Goal: Information Seeking & Learning: Learn about a topic

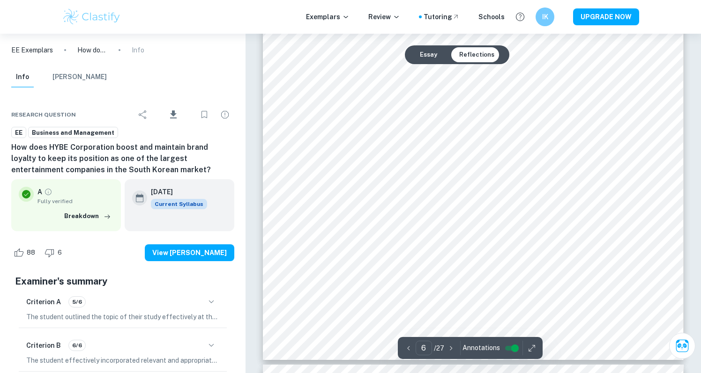
scroll to position [3416, 0]
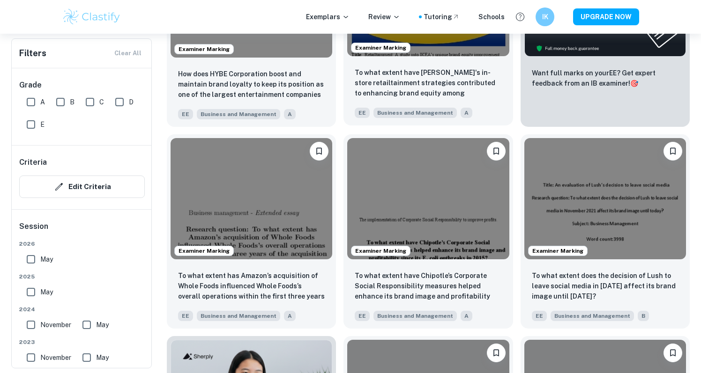
scroll to position [401, 0]
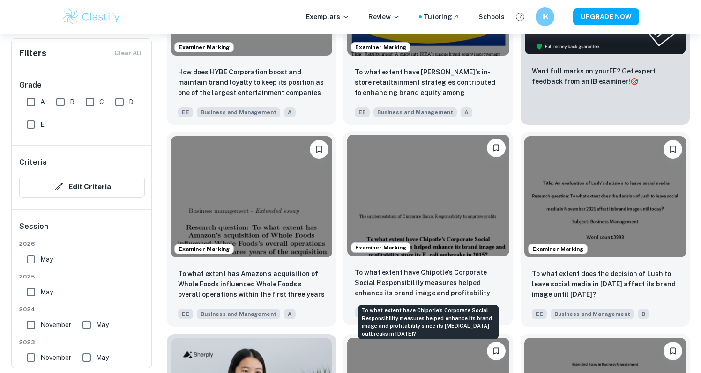
click at [430, 273] on p "To what extent have Chipotle’s Corporate Social Responsibility measures helped …" at bounding box center [428, 283] width 147 height 32
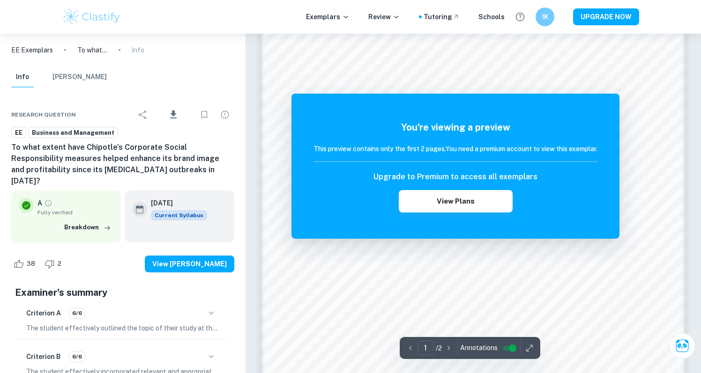
scroll to position [723, 0]
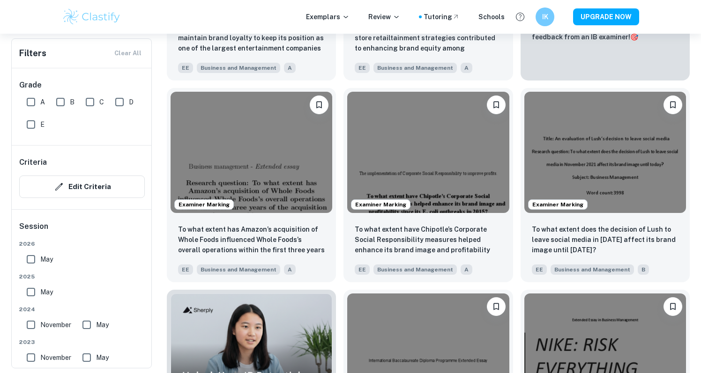
scroll to position [511, 0]
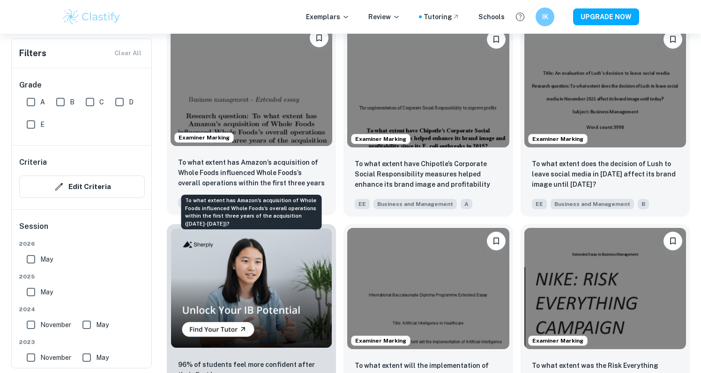
click at [247, 163] on p "To what extent has Amazon’s acquisition of Whole Foods influenced Whole Foods’s…" at bounding box center [251, 173] width 147 height 32
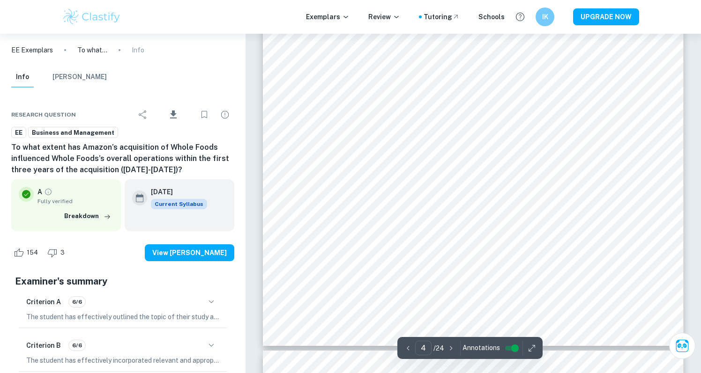
scroll to position [2044, 0]
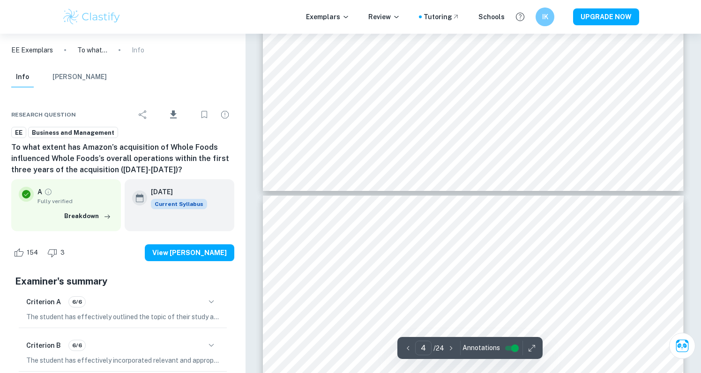
type input "5"
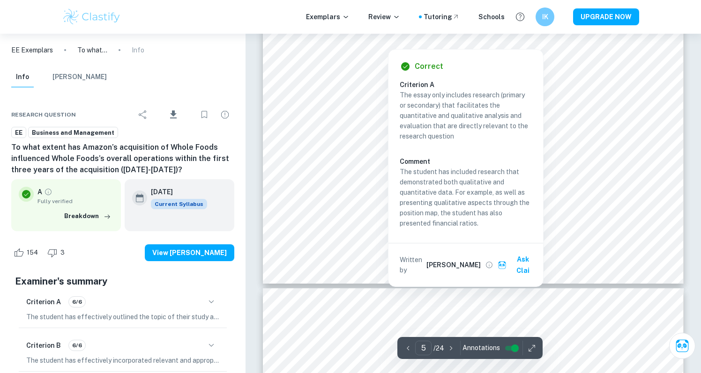
scroll to position [2638, 0]
